Goal: Transaction & Acquisition: Purchase product/service

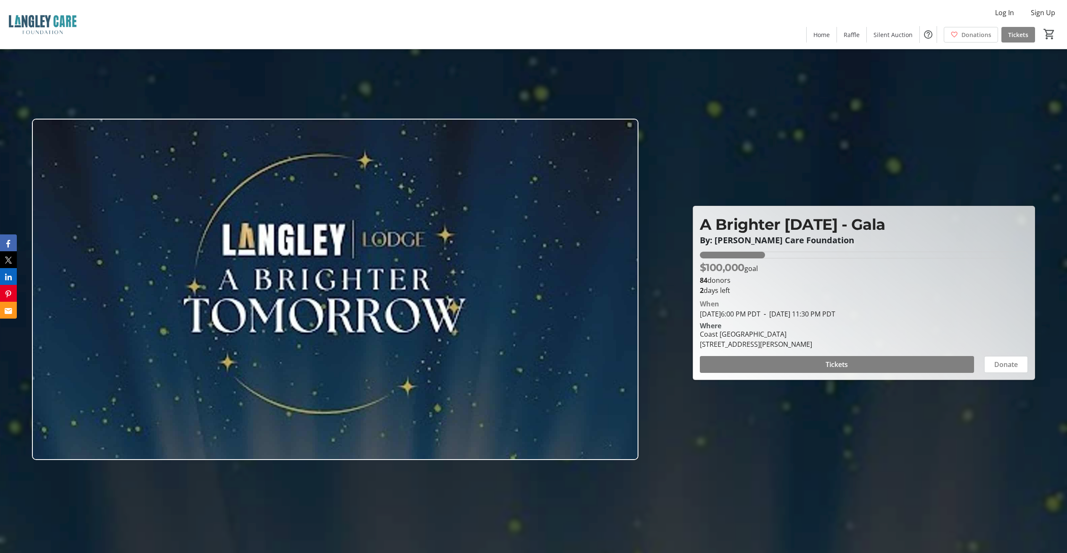
click at [307, 36] on span "Tickets" at bounding box center [1018, 34] width 20 height 9
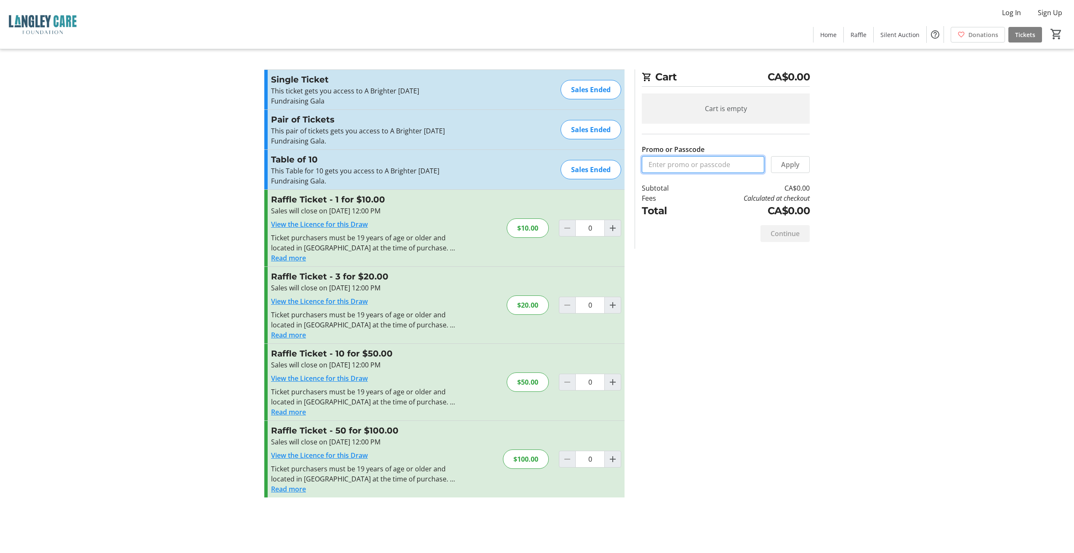
click at [307, 167] on input "Promo or Passcode" at bounding box center [703, 164] width 122 height 17
paste input "Softlanding2025"
type input "Softlanding2025"
click at [307, 163] on span "Apply" at bounding box center [790, 164] width 19 height 10
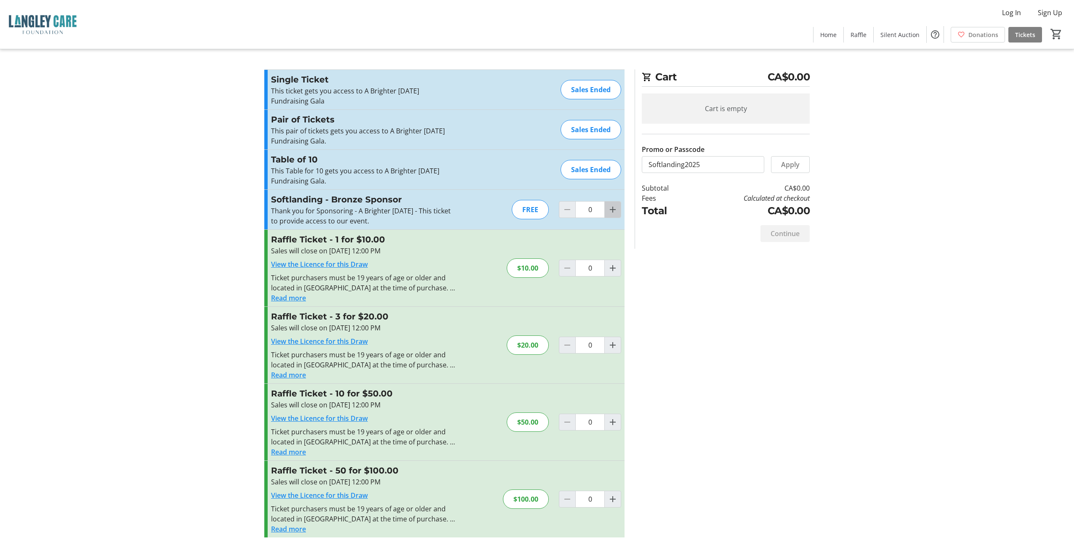
click at [307, 212] on mat-icon "Increment by one" at bounding box center [613, 209] width 10 height 10
type input "4"
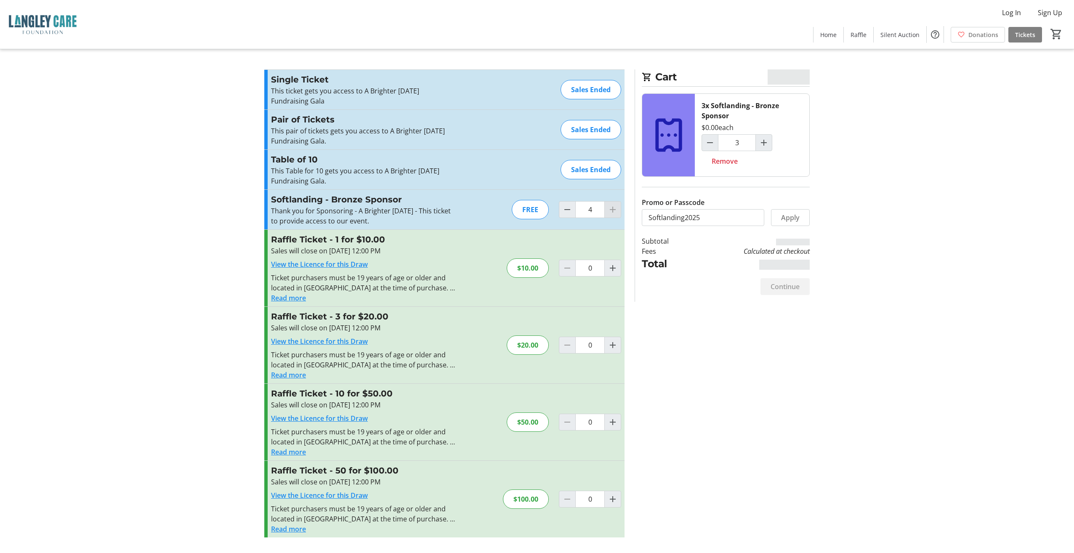
type input "4"
click at [307, 284] on span "Continue" at bounding box center [784, 286] width 29 height 10
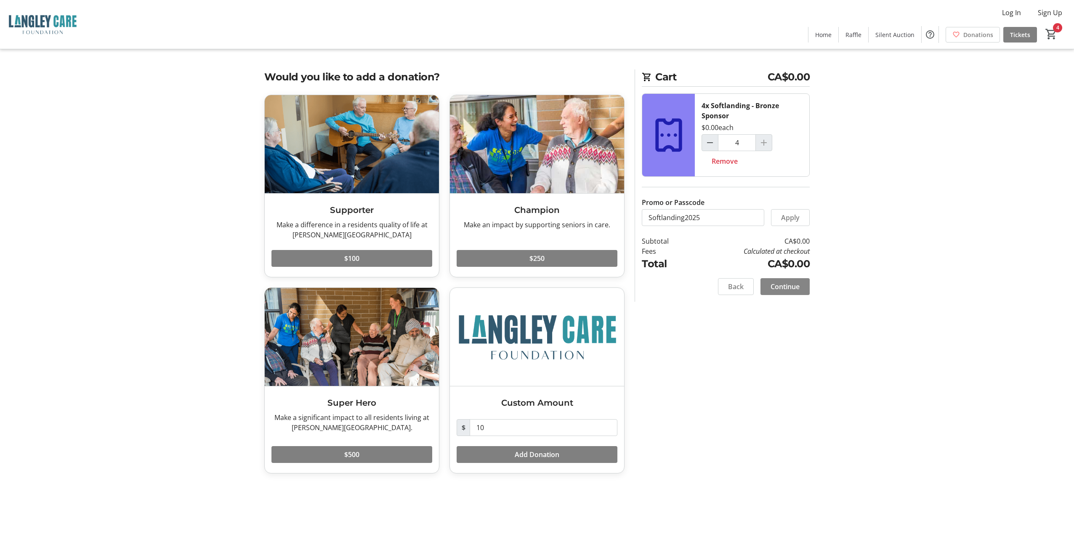
click at [307, 288] on span "Continue" at bounding box center [784, 286] width 29 height 10
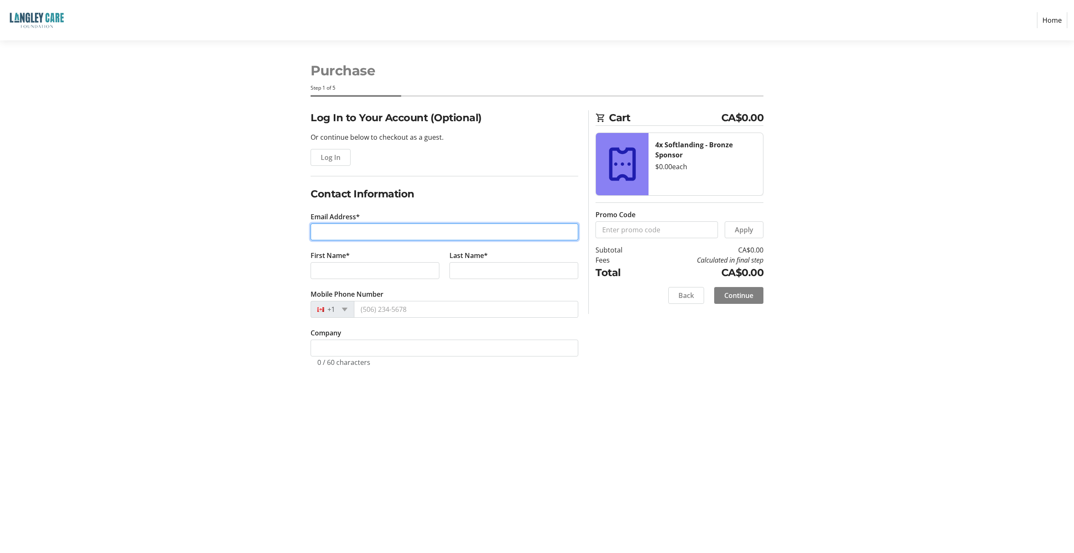
click at [307, 232] on input "Email Address*" at bounding box center [444, 231] width 268 height 17
type input "[EMAIL_ADDRESS][DOMAIN_NAME]"
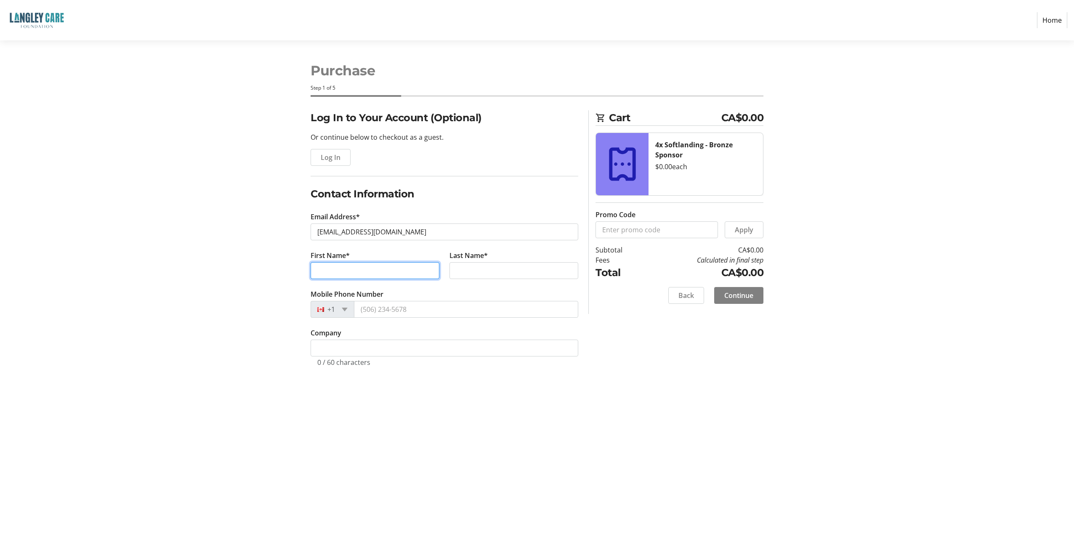
type input "Grant"
type input "[PERSON_NAME]"
type input "[PHONE_NUMBER]"
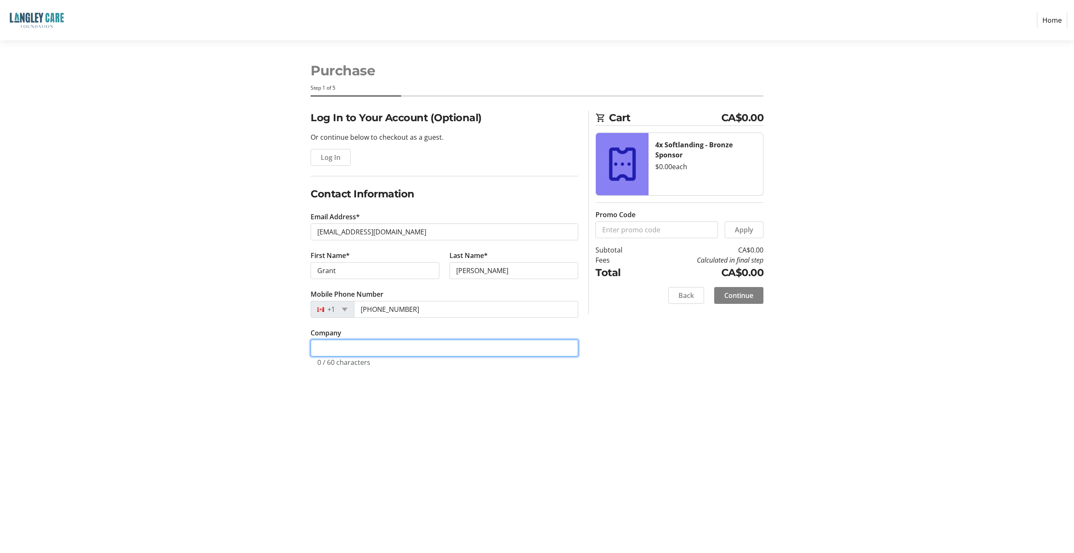
type input "Softlanding Solutions Inc"
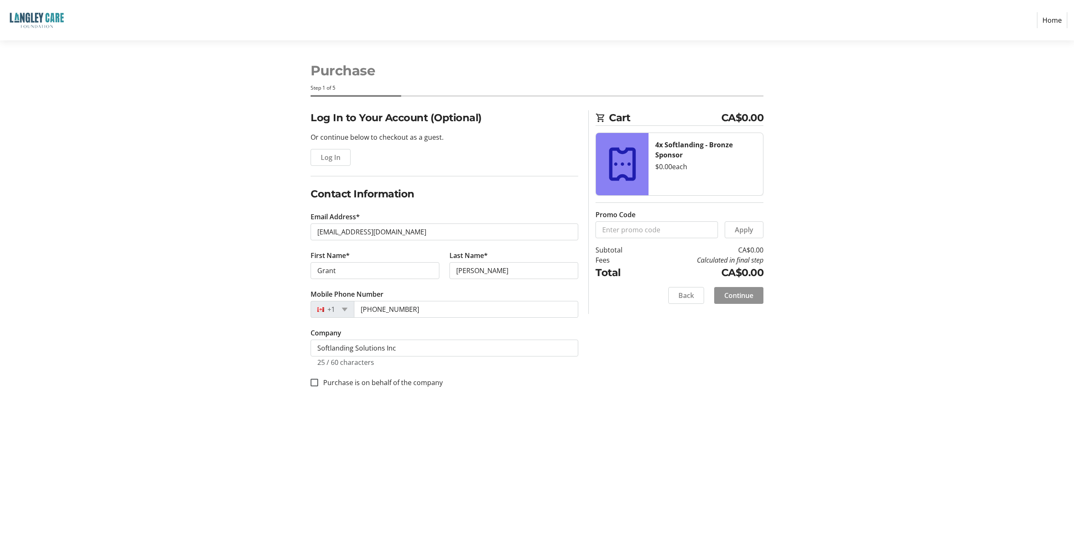
click at [307, 295] on span "Continue" at bounding box center [738, 295] width 29 height 10
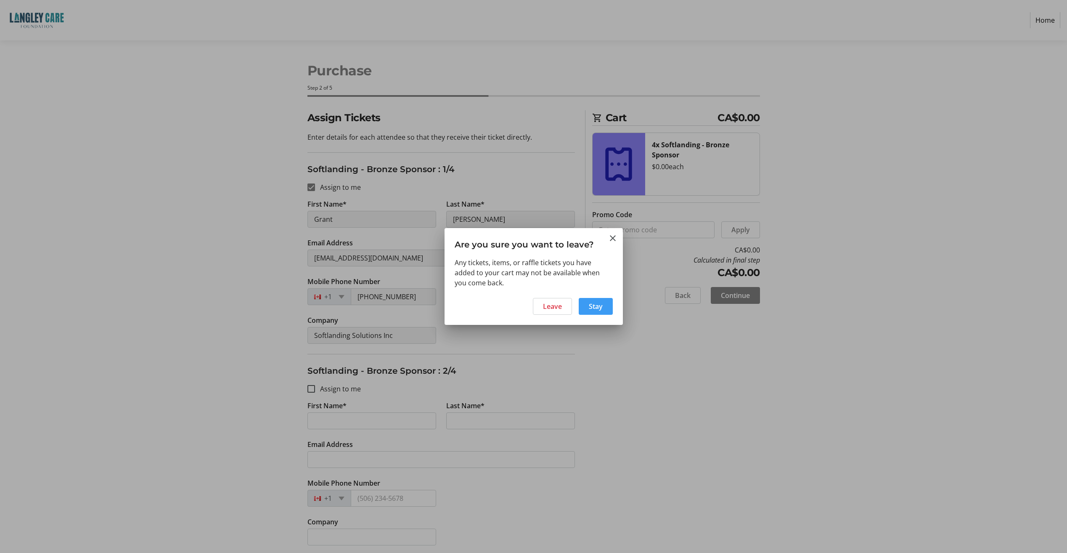
click at [307, 303] on span "Stay" at bounding box center [596, 306] width 14 height 10
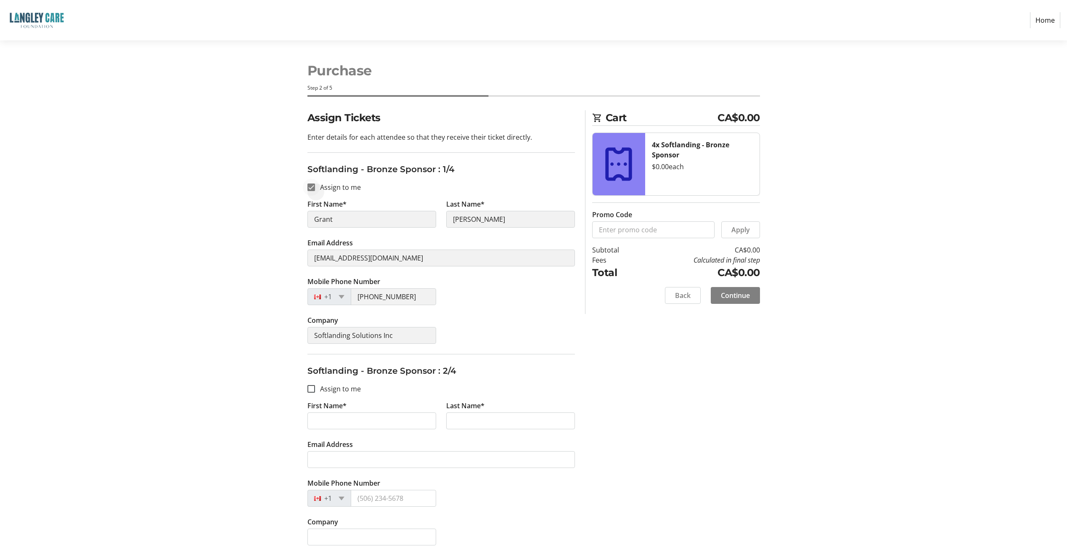
click at [307, 191] on div at bounding box center [311, 187] width 20 height 20
checkbox input "false"
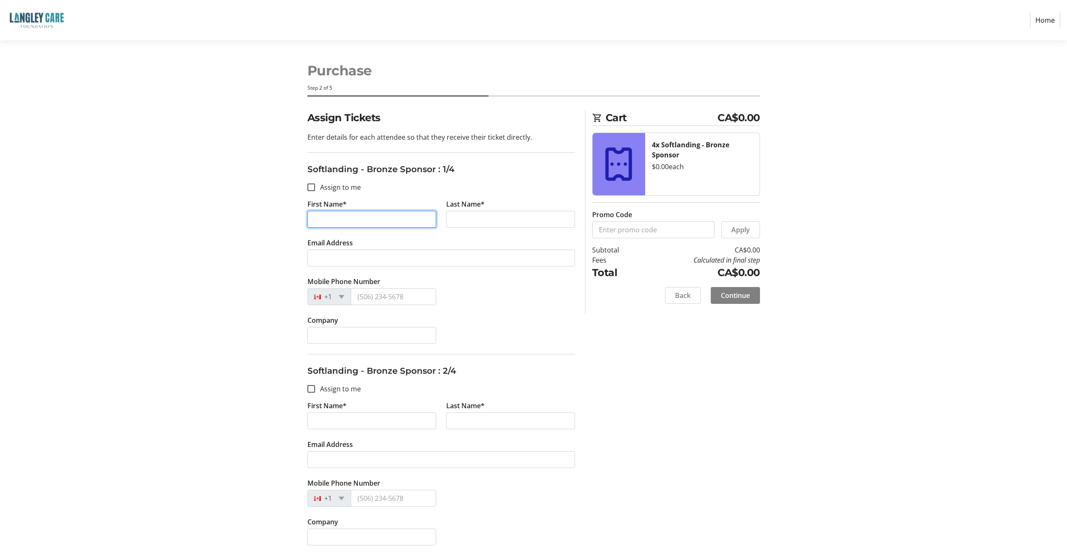
click at [307, 218] on input "First Name*" at bounding box center [372, 219] width 129 height 17
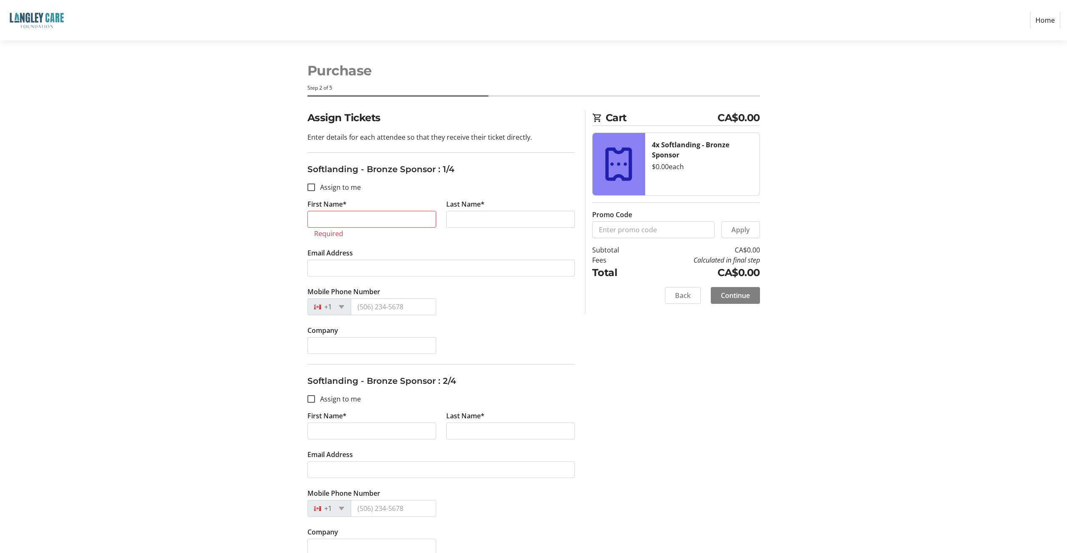
click at [307, 363] on div "Assign Tickets Enter details for each attendee so that they receive their ticke…" at bounding box center [533, 539] width 555 height 858
click at [307, 222] on input "First Name*" at bounding box center [372, 219] width 129 height 17
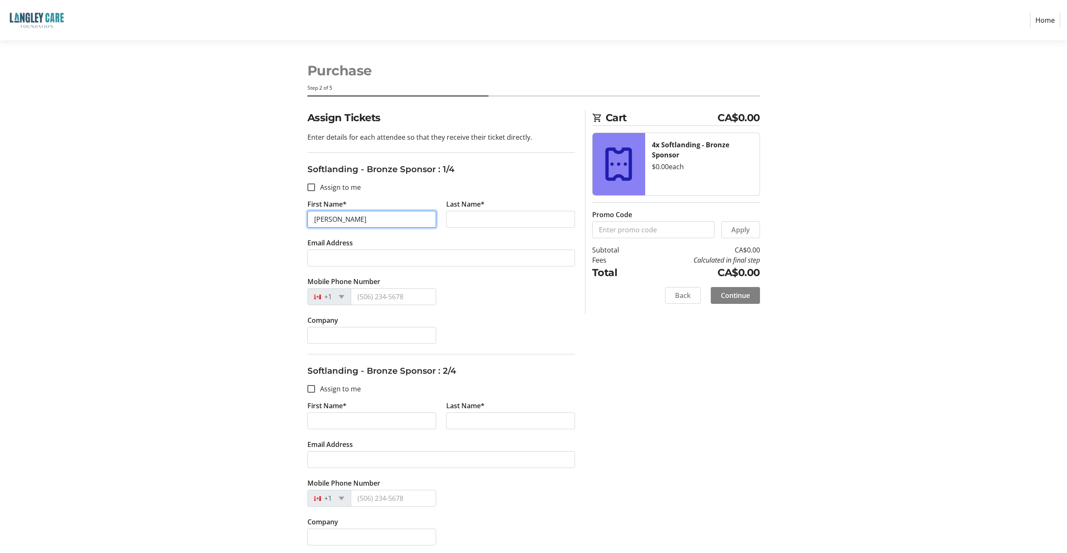
type input "[PERSON_NAME]"
click at [307, 213] on input "Last Name*" at bounding box center [510, 219] width 129 height 17
type input "[PERSON_NAME]"
click at [307, 257] on input "Email Address" at bounding box center [442, 257] width 268 height 17
click at [307, 260] on input "Email Address" at bounding box center [442, 257] width 268 height 17
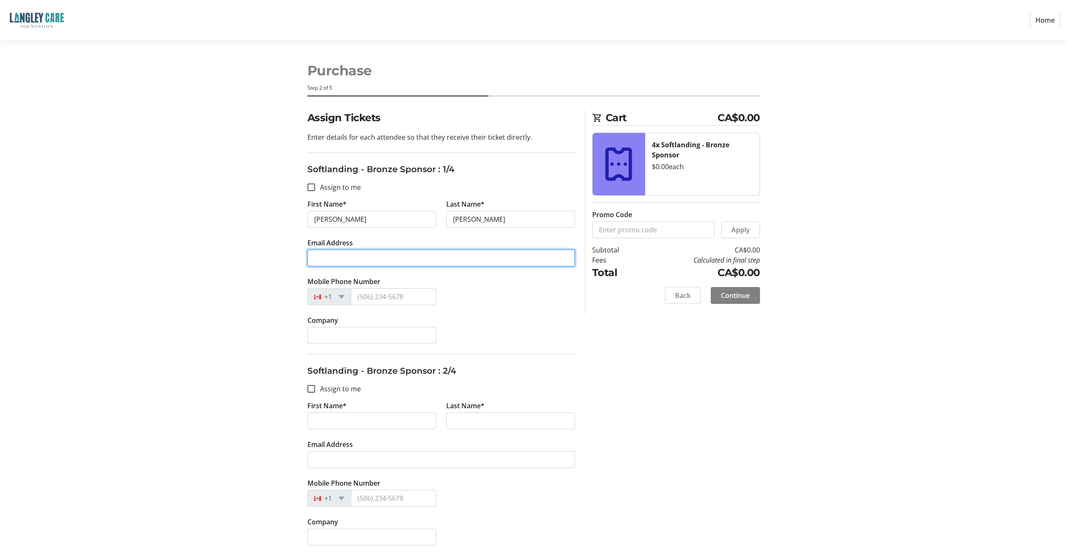
paste input "[EMAIL_ADDRESS][DOMAIN_NAME]"
type input "[EMAIL_ADDRESS][DOMAIN_NAME]"
click at [307, 332] on input "Company" at bounding box center [372, 335] width 129 height 17
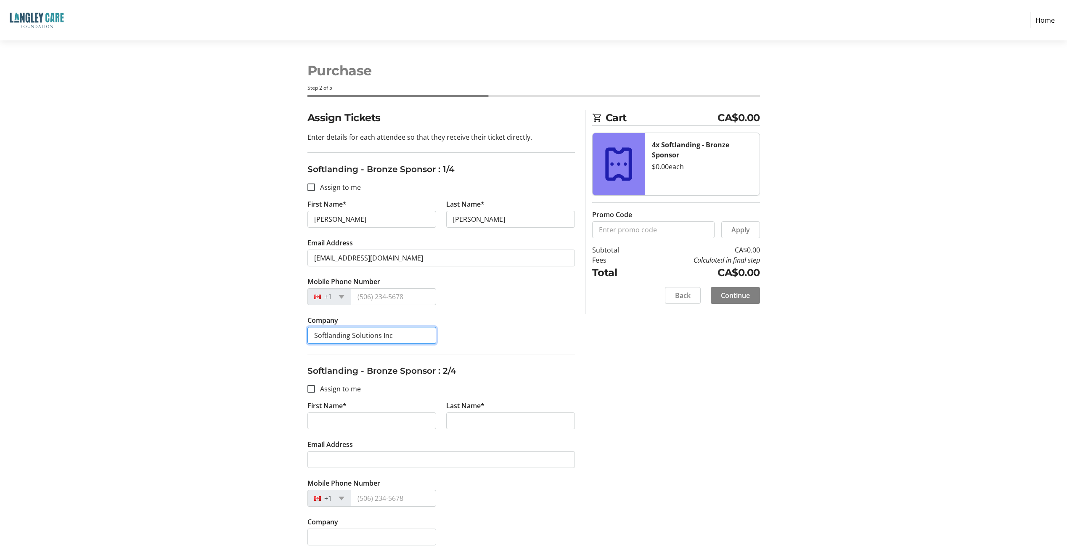
click at [307, 335] on input "Softlanding Solutions Inc" at bounding box center [372, 335] width 129 height 17
click at [307, 336] on input "Softlanding Solutions Inc" at bounding box center [372, 335] width 129 height 17
type input "Softlanding Solutions"
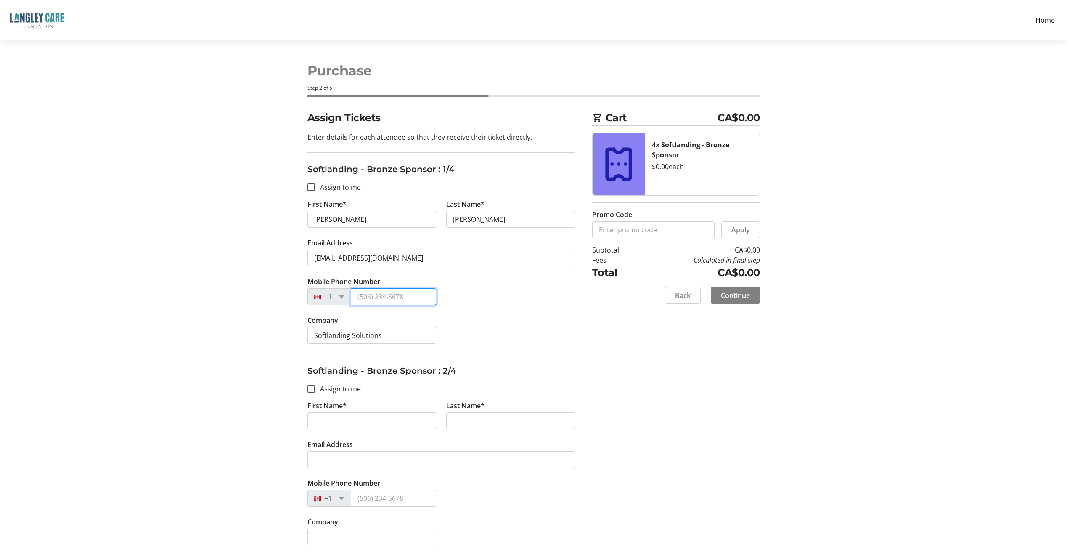
drag, startPoint x: 406, startPoint y: 300, endPoint x: 358, endPoint y: 298, distance: 47.6
click at [307, 298] on input "Mobile Phone Number" at bounding box center [393, 296] width 85 height 17
paste input "[PHONE_NUMBER]"
type input "[PHONE_NUMBER]"
click at [307, 305] on div "Mobile Phone Number [PHONE_NUMBER]" at bounding box center [442, 295] width 278 height 39
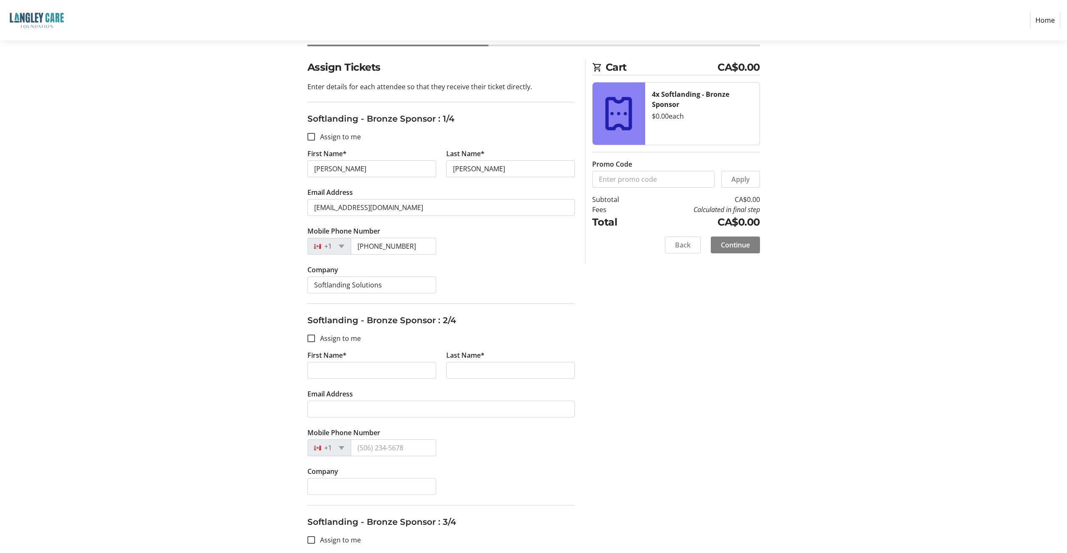
scroll to position [126, 0]
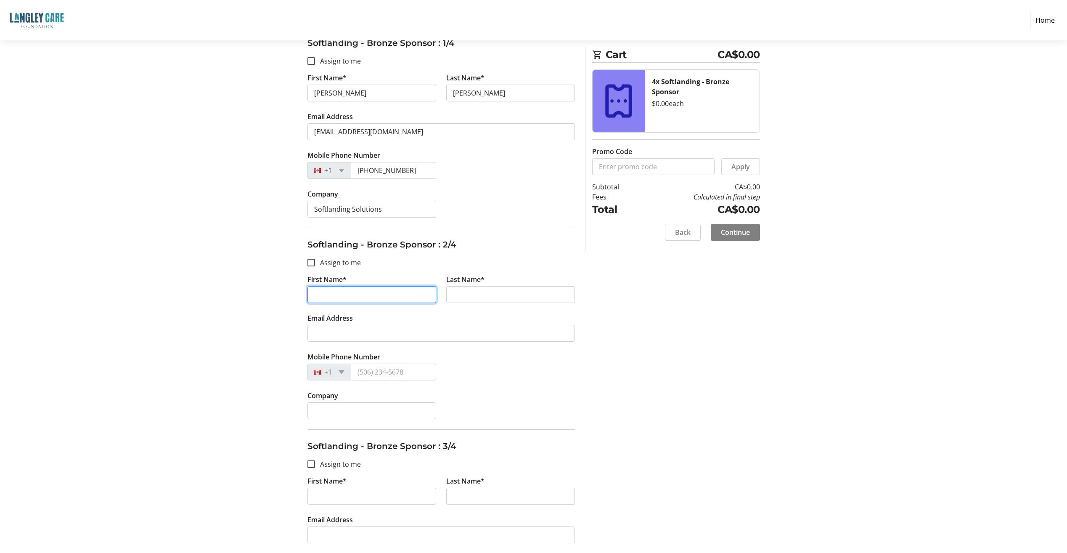
click at [307, 295] on input "First Name*" at bounding box center [372, 294] width 129 height 17
type input "[PERSON_NAME]"
click at [307, 292] on input "Last Name*" at bounding box center [510, 294] width 129 height 17
type input "[PERSON_NAME]"
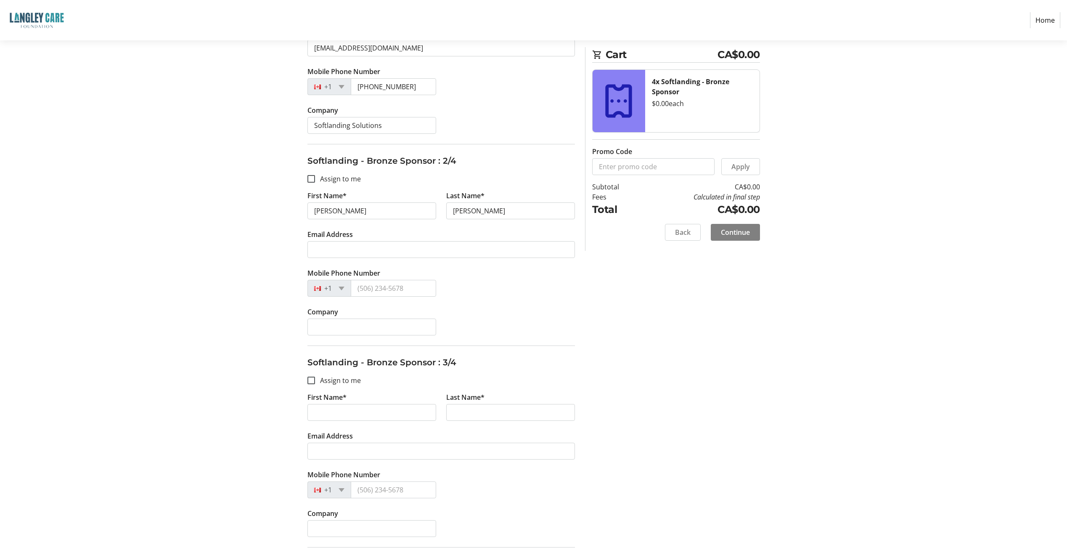
scroll to position [210, 0]
click at [307, 363] on input "First Name*" at bounding box center [372, 411] width 129 height 17
type input "[PERSON_NAME]"
click at [307, 363] on input "Last Name*" at bounding box center [510, 411] width 129 height 17
type input "Vint"
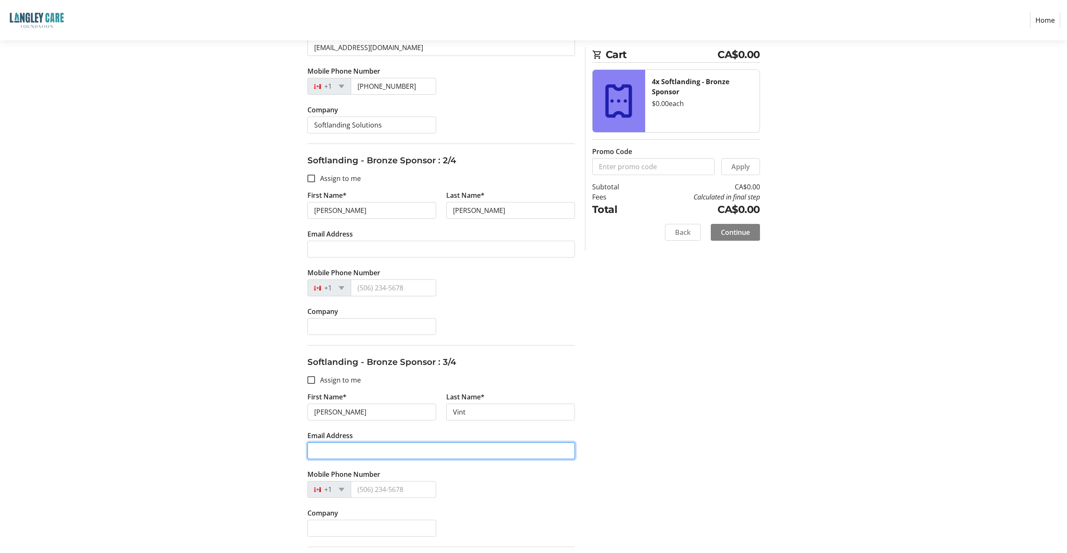
click at [307, 363] on input "Email Address" at bounding box center [442, 450] width 268 height 17
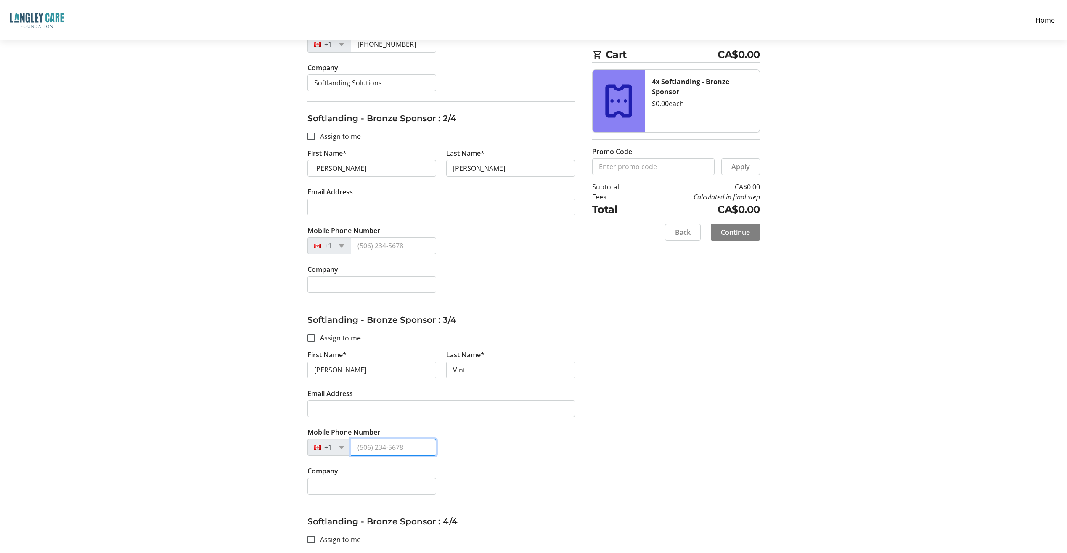
click at [307, 363] on input "Mobile Phone Number" at bounding box center [393, 447] width 85 height 17
paste input "[PHONE_NUMBER]"
type input "[PHONE_NUMBER]"
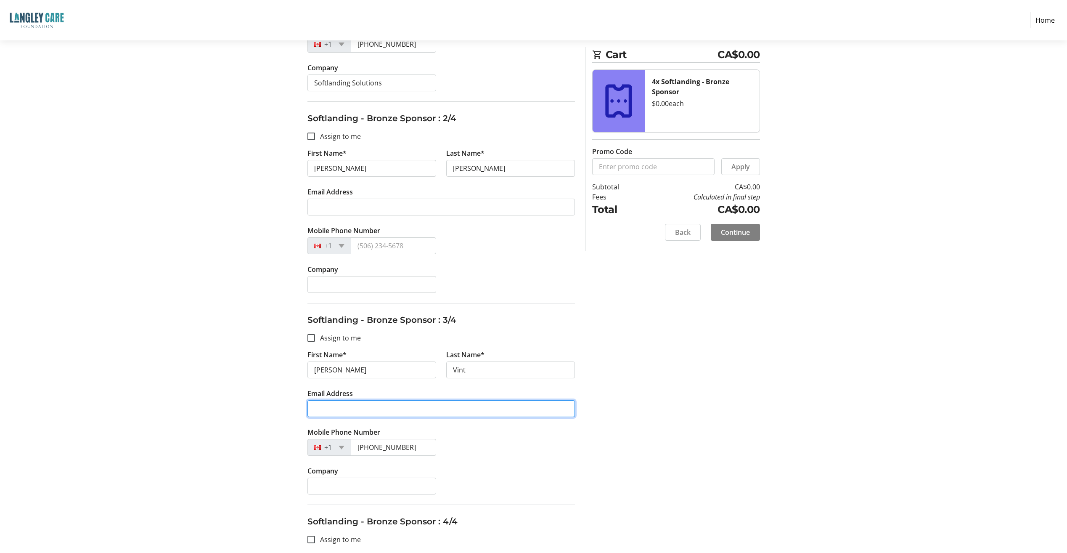
click at [307, 363] on input "Email Address" at bounding box center [442, 408] width 268 height 17
paste input "[EMAIL_ADDRESS][DOMAIN_NAME]"
type input "[EMAIL_ADDRESS][DOMAIN_NAME]"
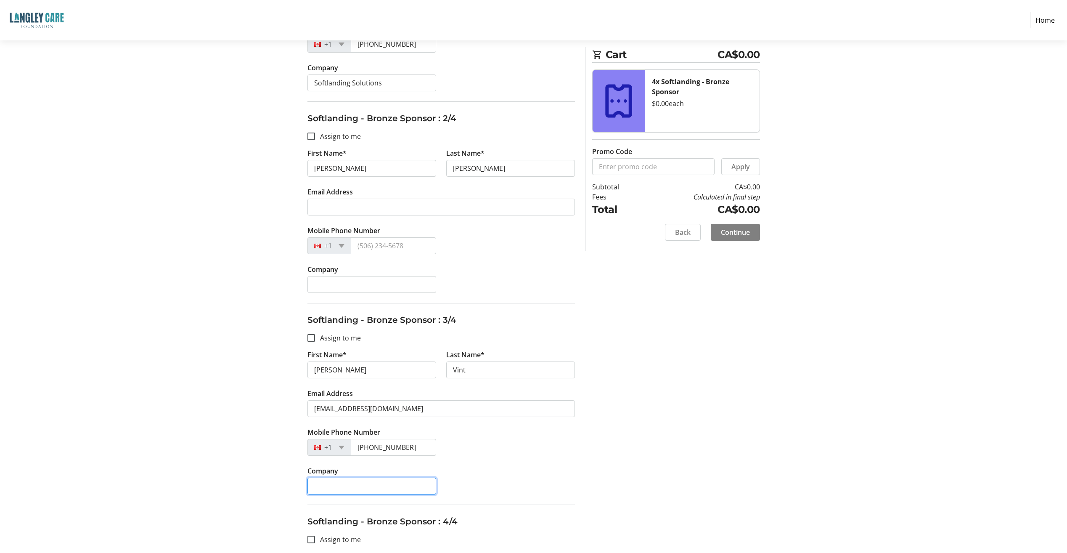
click at [307, 363] on input "Company" at bounding box center [372, 486] width 129 height 17
click at [307, 363] on input "Softlanding Solutions Inc" at bounding box center [372, 486] width 129 height 17
type input "Softlanding Solutions"
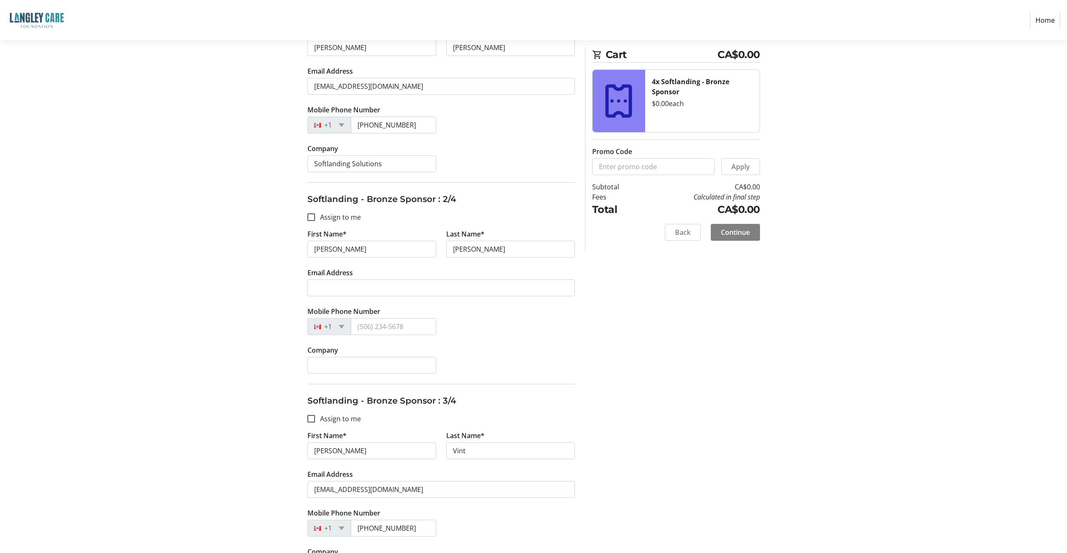
scroll to position [168, 0]
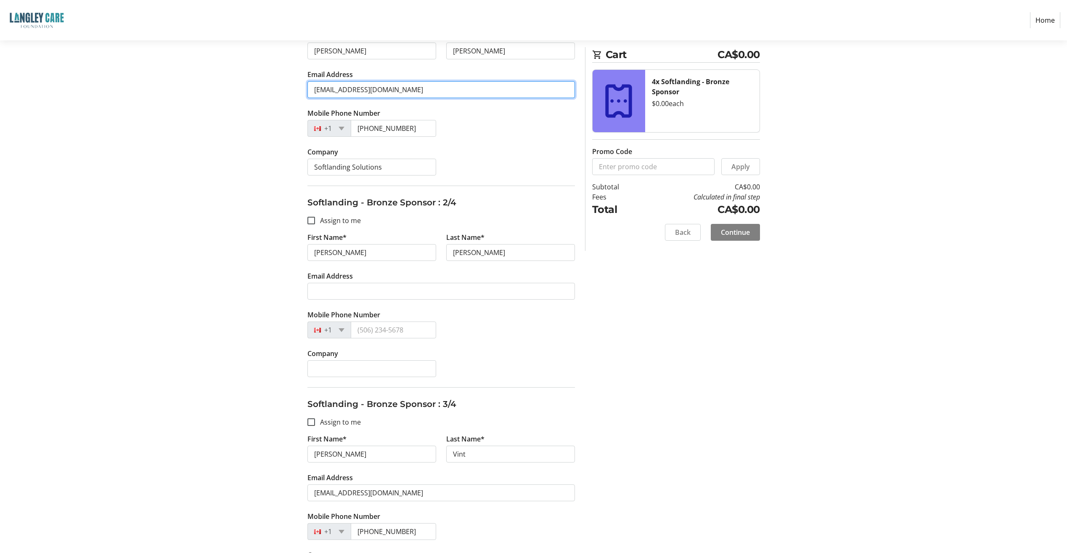
drag, startPoint x: 388, startPoint y: 90, endPoint x: 300, endPoint y: 88, distance: 88.0
click at [300, 88] on div "Assign Tickets Enter details for each attendee so that they receive their ticke…" at bounding box center [533, 366] width 555 height 848
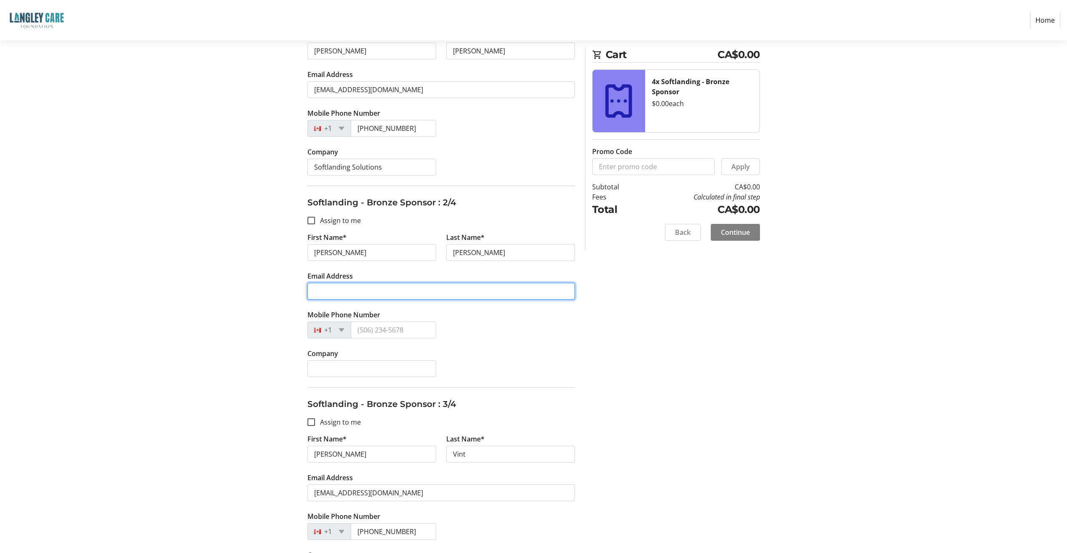
click at [307, 289] on input "Email Address" at bounding box center [442, 291] width 268 height 17
paste input "[EMAIL_ADDRESS][DOMAIN_NAME]"
type input "[EMAIL_ADDRESS][DOMAIN_NAME]"
drag, startPoint x: 405, startPoint y: 130, endPoint x: 348, endPoint y: 126, distance: 57.8
click at [307, 126] on div "[PHONE_NUMBER]" at bounding box center [372, 128] width 129 height 17
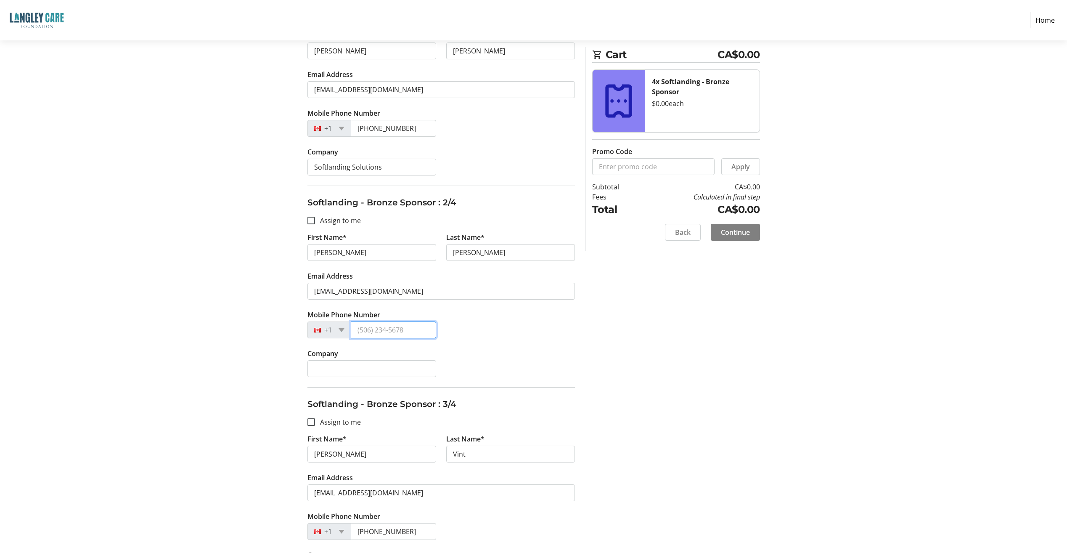
click at [307, 328] on input "Mobile Phone Number" at bounding box center [393, 329] width 85 height 17
paste input "[PHONE_NUMBER]"
type input "[PHONE_NUMBER]"
click at [307, 363] on input "Company" at bounding box center [372, 368] width 129 height 17
click at [307, 363] on input "Softlanding Solutions Inc" at bounding box center [372, 368] width 129 height 17
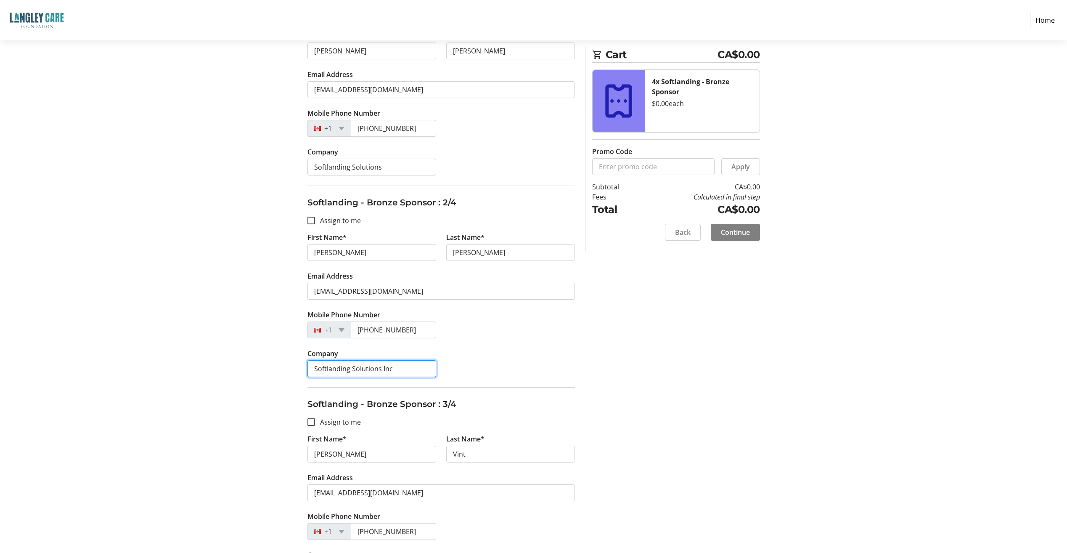
click at [307, 363] on input "Softlanding Solutions Inc" at bounding box center [372, 368] width 129 height 17
type input "Softlanding Solutions"
click at [307, 363] on div "Assign Tickets Enter details for each attendee so that they receive their ticke…" at bounding box center [533, 366] width 555 height 848
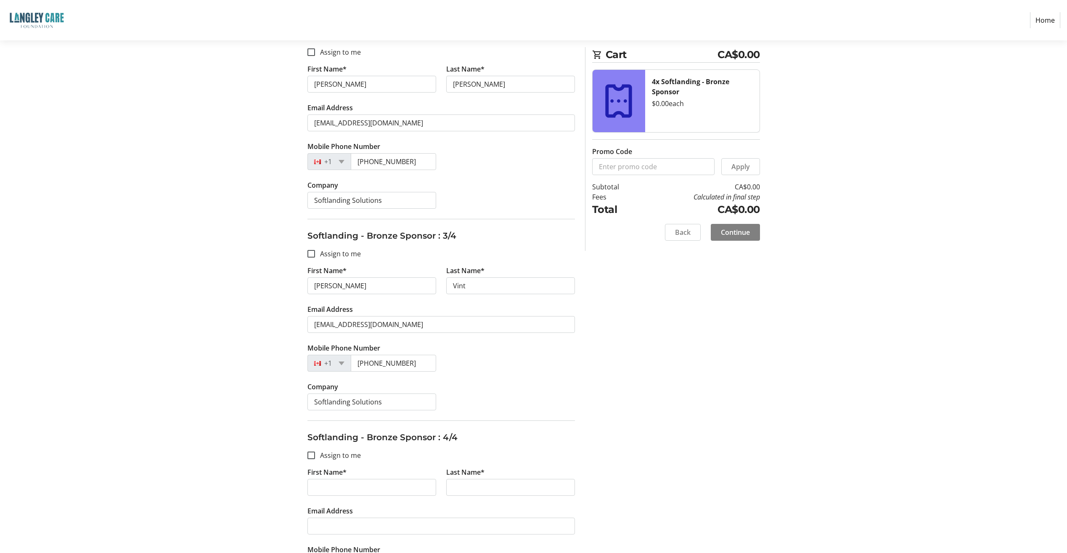
scroll to position [406, 0]
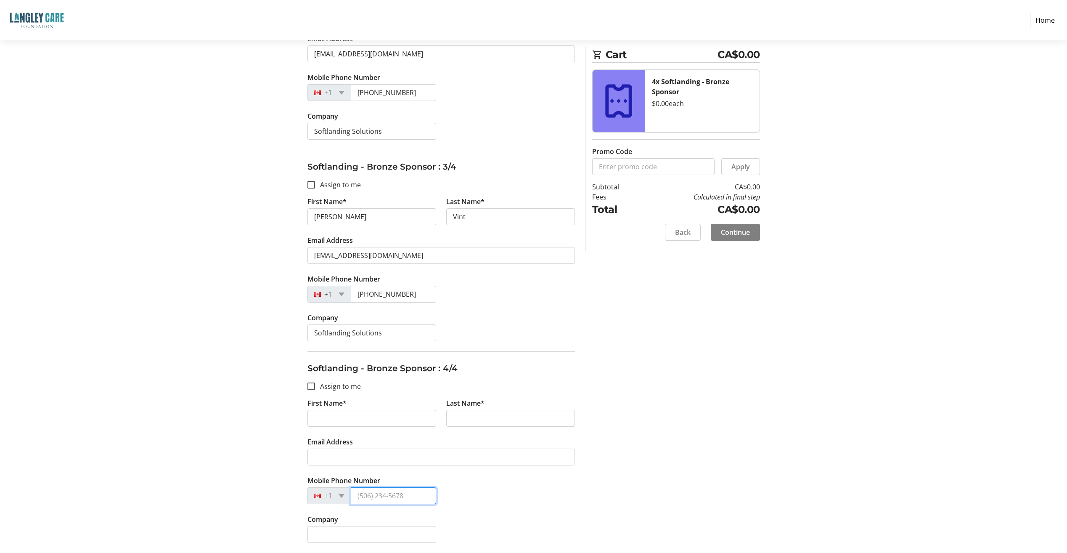
click at [307, 363] on input "Mobile Phone Number" at bounding box center [393, 495] width 85 height 17
paste input "[PHONE_NUMBER]"
type input "[PHONE_NUMBER]"
click at [307, 363] on input "Email Address" at bounding box center [442, 456] width 268 height 17
paste input "[EMAIL_ADDRESS][DOMAIN_NAME]"
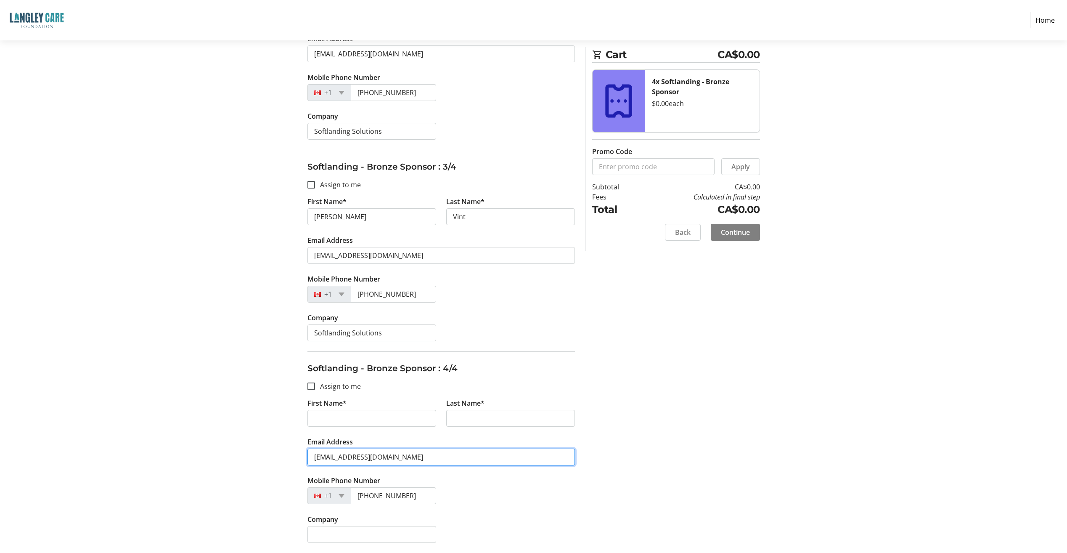
type input "[EMAIL_ADDRESS][DOMAIN_NAME]"
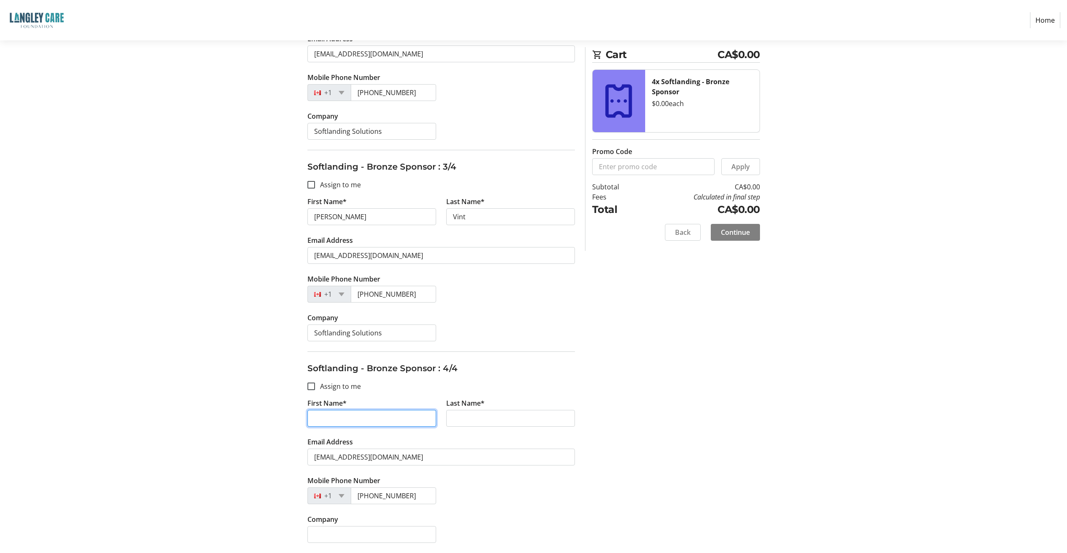
click at [307, 363] on input "First Name*" at bounding box center [372, 418] width 129 height 17
type input "Karan"
click at [307, 363] on input "Last Name*" at bounding box center [510, 418] width 129 height 17
type input "[PERSON_NAME]"
click at [307, 363] on input "Company" at bounding box center [372, 534] width 129 height 17
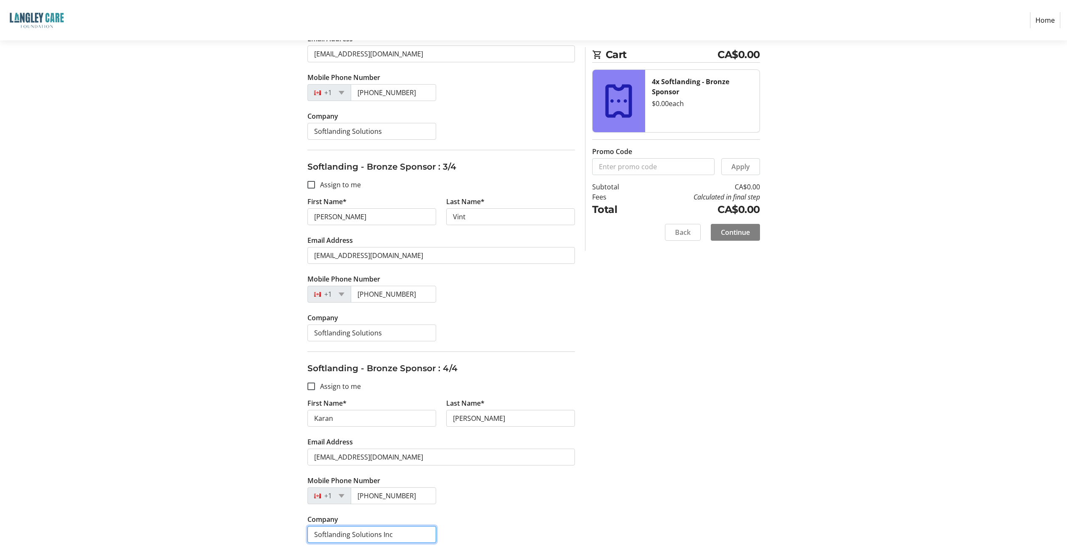
click at [307, 363] on input "Softlanding Solutions Inc" at bounding box center [372, 534] width 129 height 17
type input "Softlanding Solutions"
click at [307, 363] on div "Assign Tickets Enter details for each attendee so that they receive their ticke…" at bounding box center [533, 129] width 555 height 848
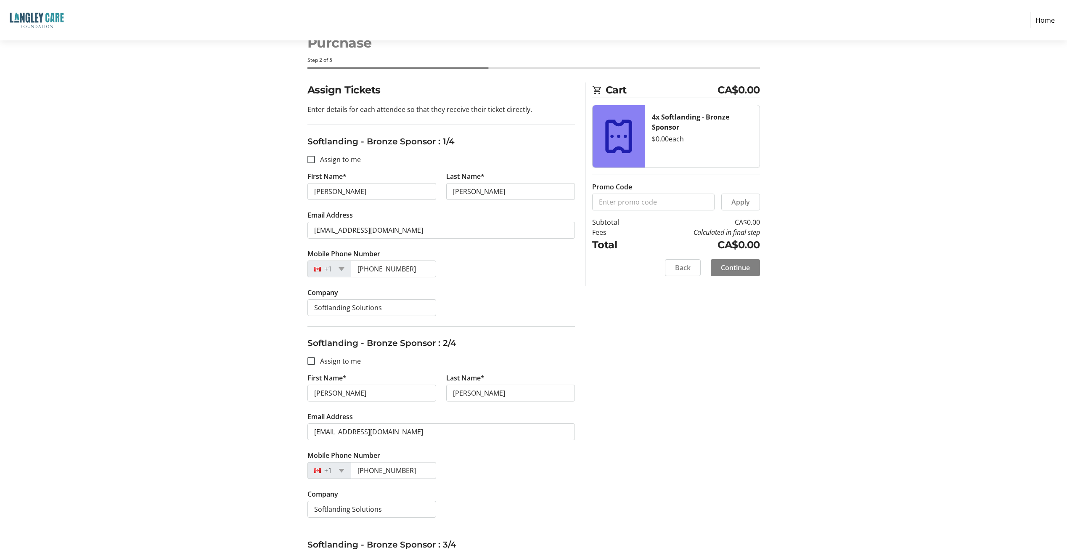
scroll to position [27, 0]
click at [307, 269] on span "Continue" at bounding box center [735, 268] width 29 height 10
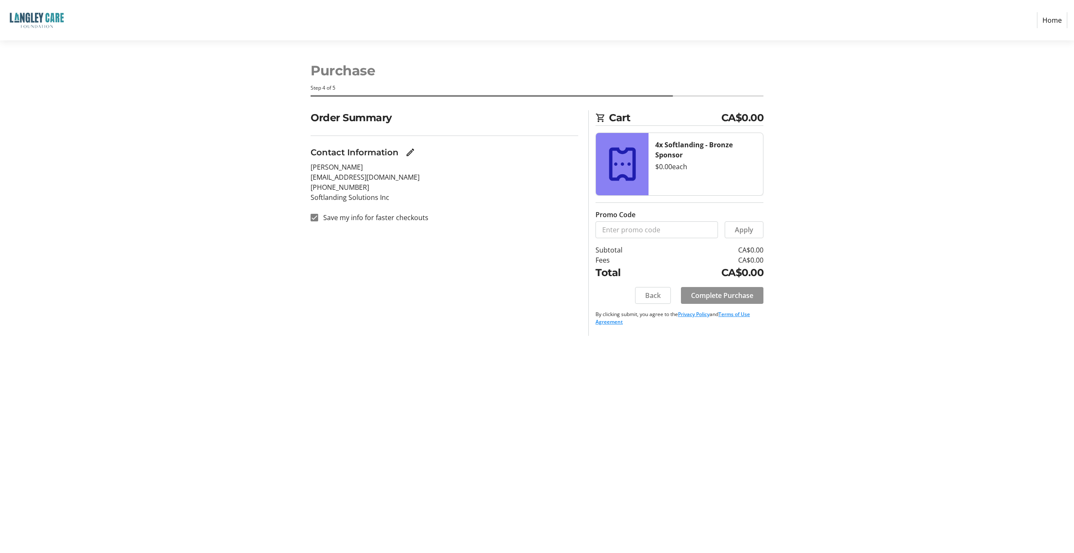
click at [307, 295] on span "Complete Purchase" at bounding box center [722, 295] width 62 height 10
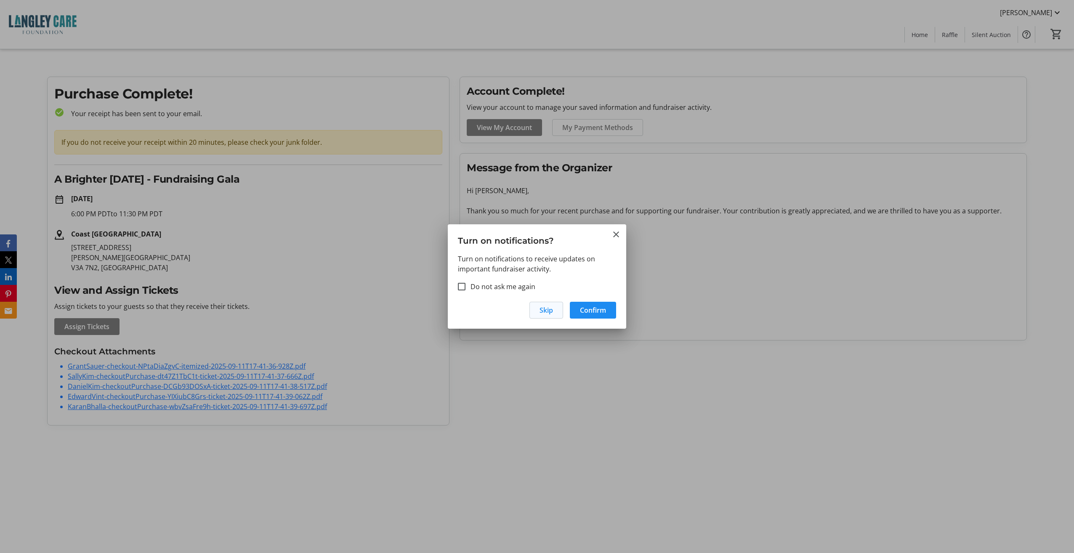
click at [307, 310] on span "Skip" at bounding box center [545, 310] width 13 height 10
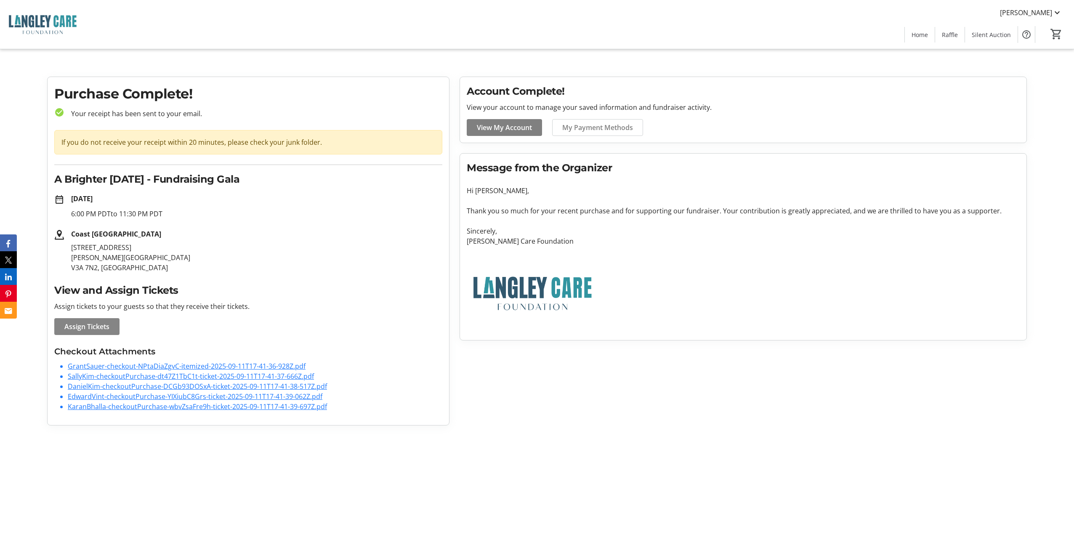
click at [88, 327] on span "Assign Tickets" at bounding box center [86, 326] width 45 height 10
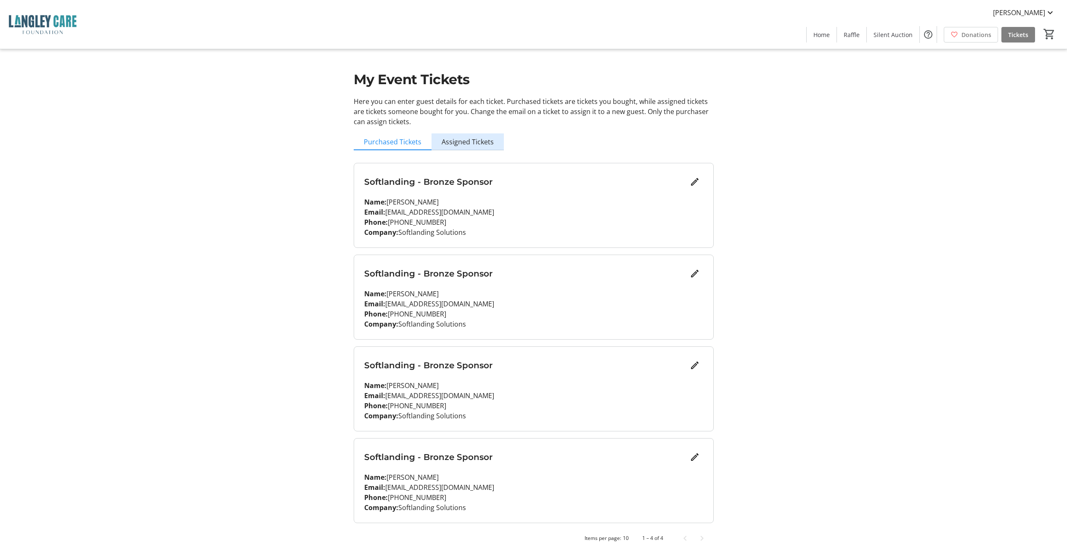
click at [307, 141] on span "Assigned Tickets" at bounding box center [468, 141] width 52 height 7
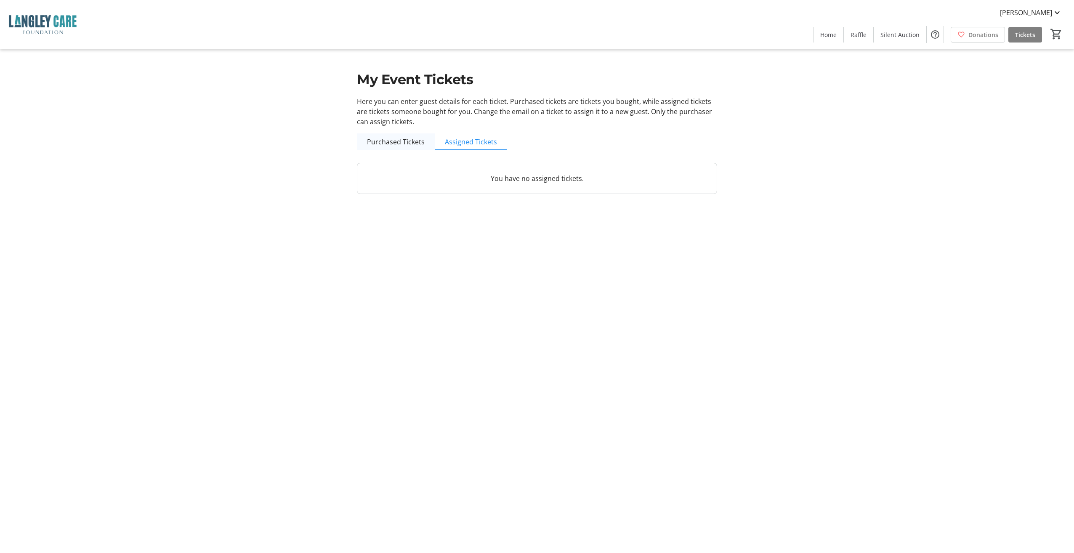
click at [307, 140] on span "Purchased Tickets" at bounding box center [396, 141] width 58 height 7
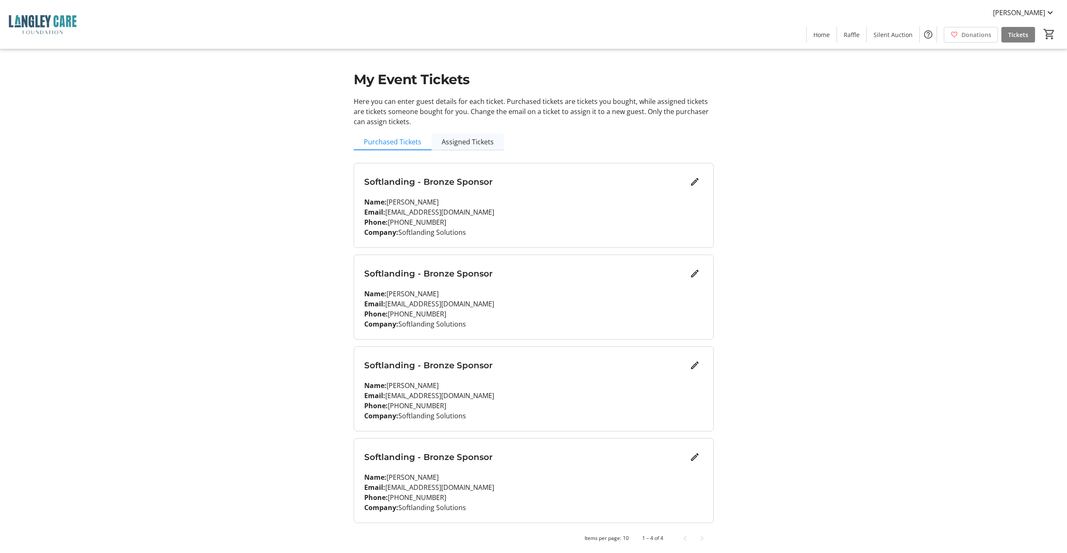
click at [307, 144] on span "Assigned Tickets" at bounding box center [468, 141] width 52 height 7
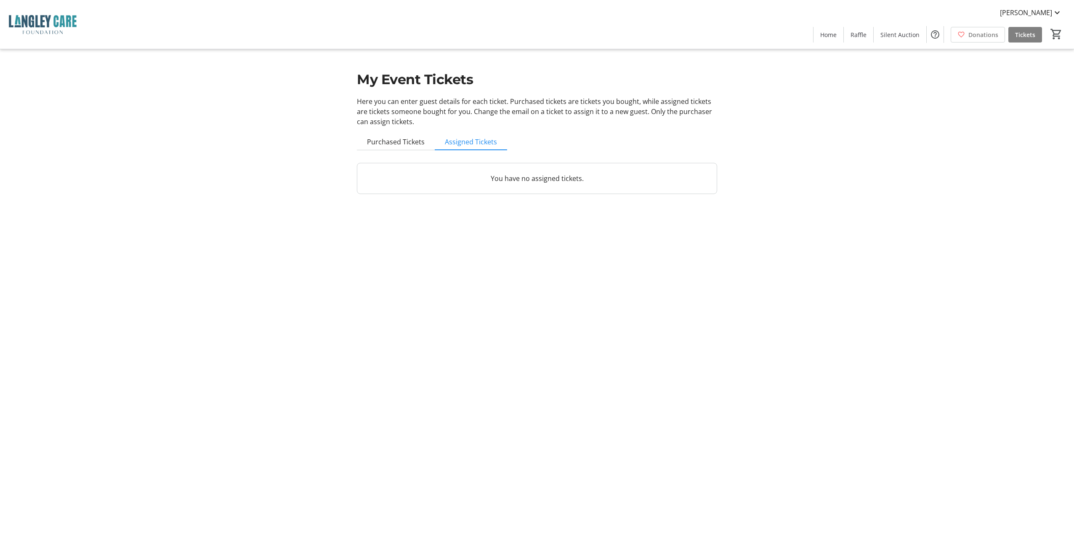
click at [307, 179] on p "You have no assigned tickets." at bounding box center [536, 178] width 339 height 10
click at [307, 140] on span "Purchased Tickets" at bounding box center [396, 141] width 58 height 7
